Goal: Task Accomplishment & Management: Manage account settings

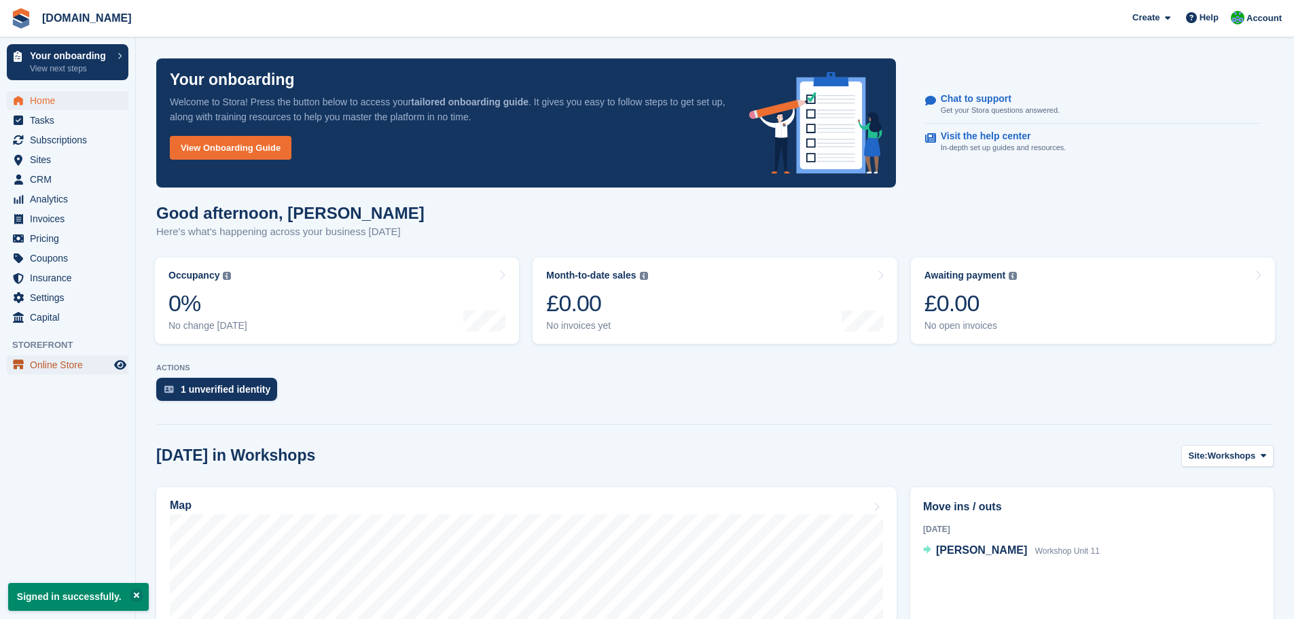
click at [43, 368] on span "Online Store" at bounding box center [71, 364] width 82 height 19
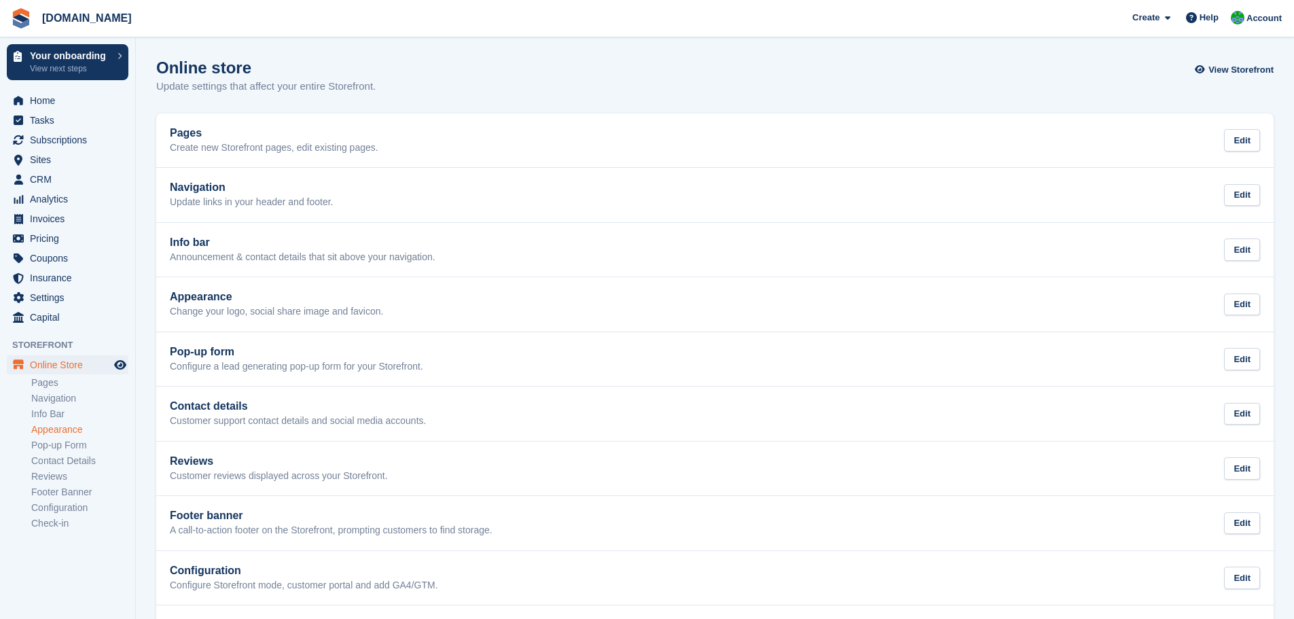
click at [77, 426] on link "Appearance" at bounding box center [79, 429] width 97 height 13
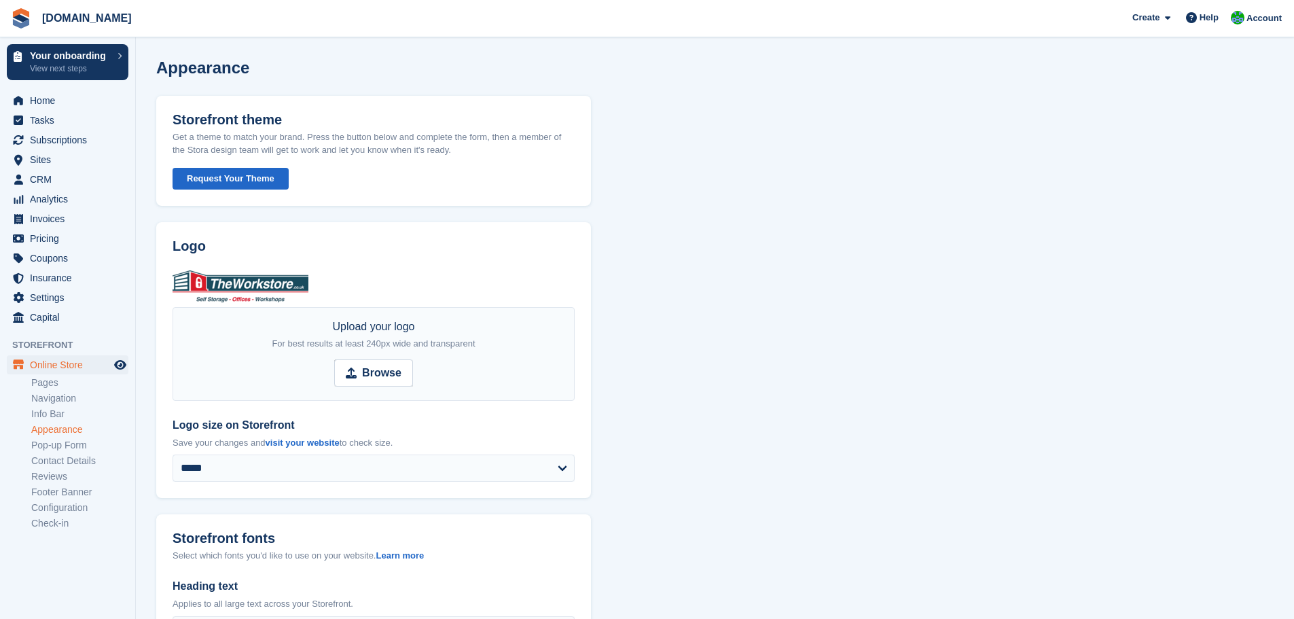
click at [355, 141] on p "Get a theme to match your brand. Press the button below and complete the form, …" at bounding box center [374, 143] width 402 height 27
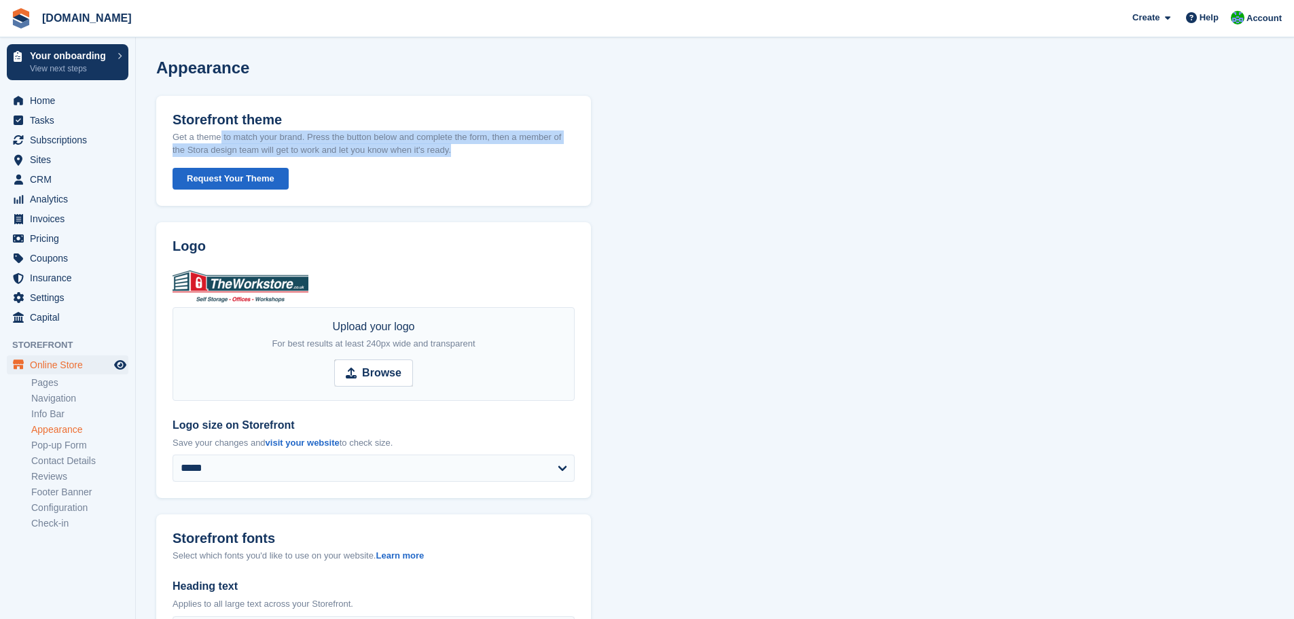
click at [355, 141] on p "Get a theme to match your brand. Press the button below and complete the form, …" at bounding box center [374, 143] width 402 height 27
click at [233, 183] on button "Request Your Theme" at bounding box center [231, 179] width 116 height 22
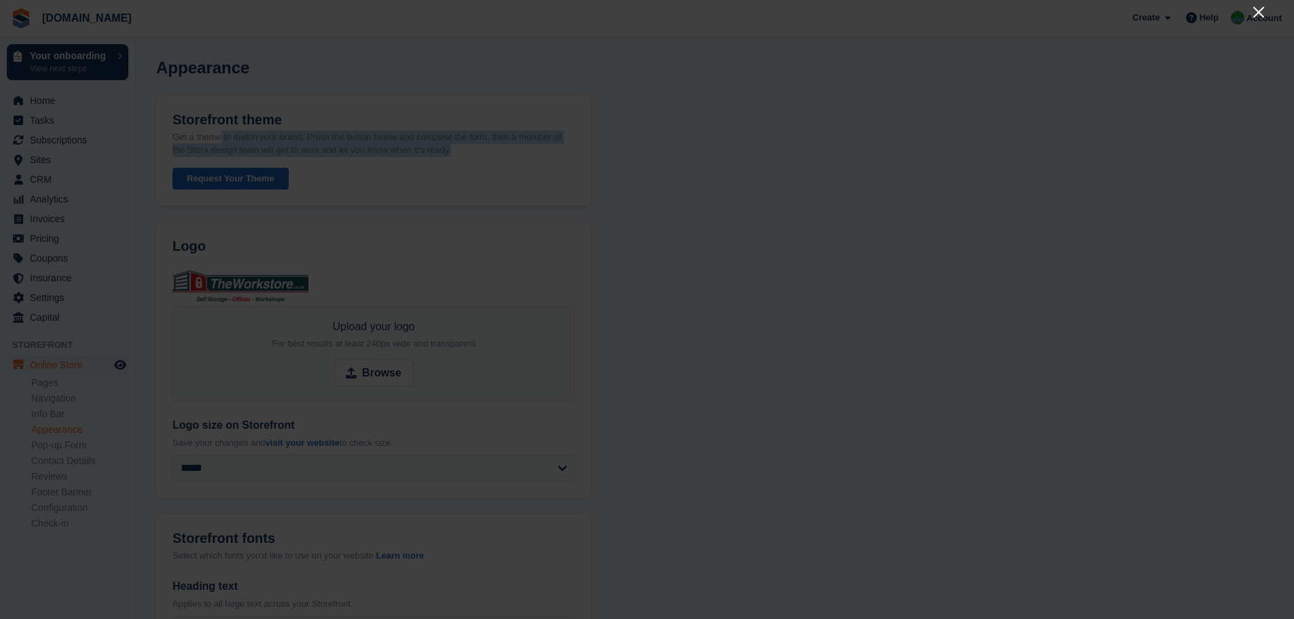
click at [1258, 15] on icon "Close" at bounding box center [1259, 12] width 16 height 16
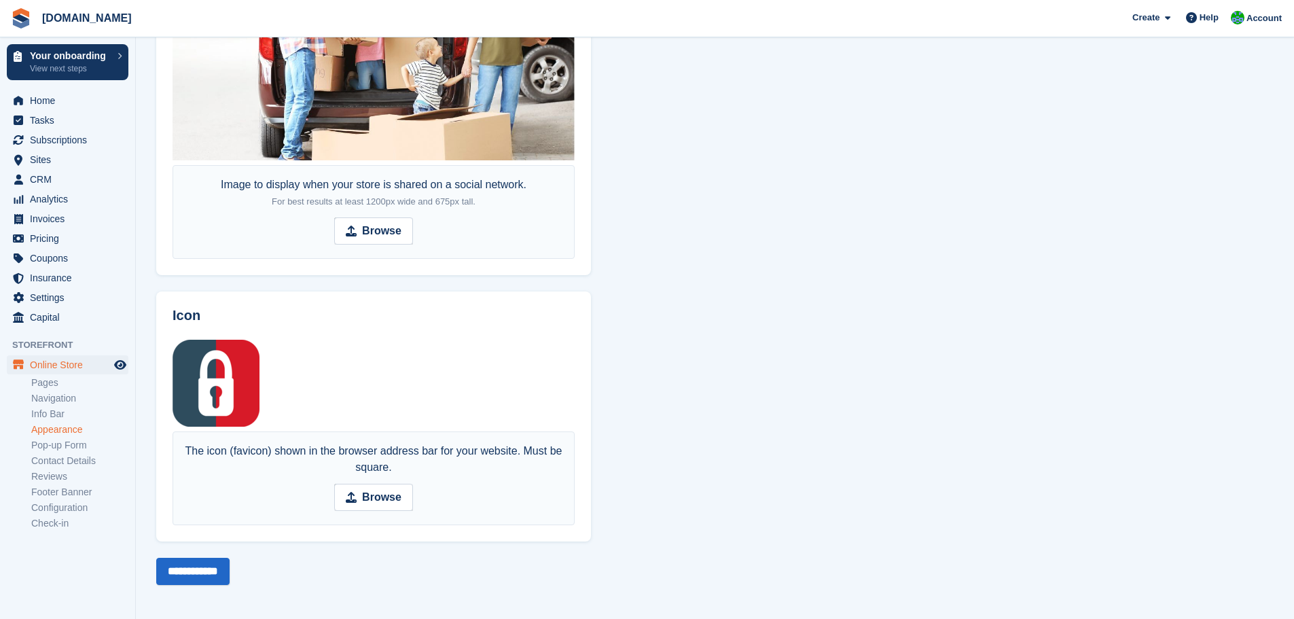
scroll to position [891, 0]
